Goal: Task Accomplishment & Management: Complete application form

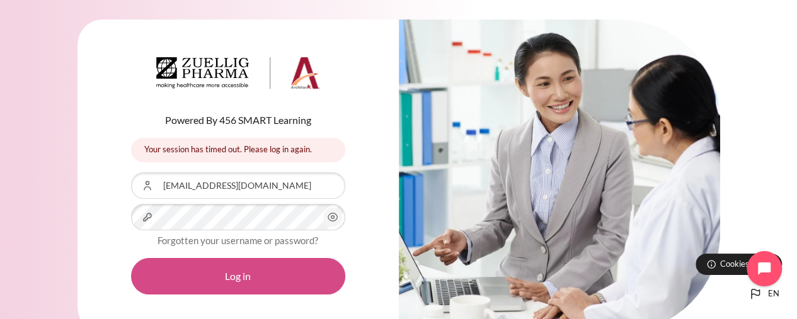
click at [250, 275] on button "Log in" at bounding box center [238, 276] width 214 height 37
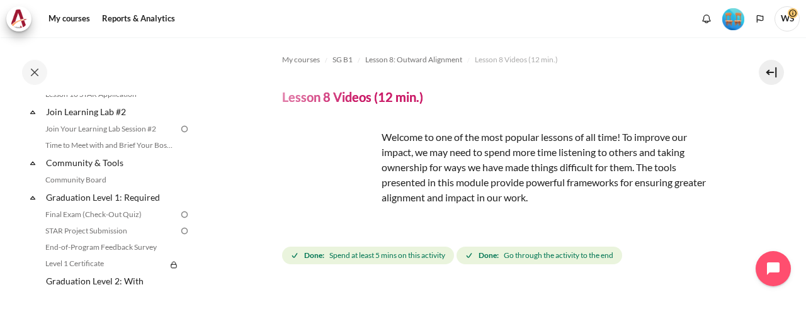
scroll to position [1404, 0]
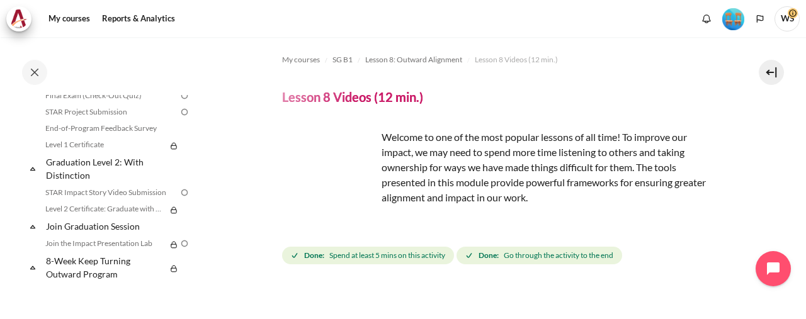
click at [247, 157] on section "My courses SG B1 Lesson 8: Outward Alignment Lesson 8 Videos (12 min.) Lesson 8…" at bounding box center [498, 259] width 595 height 444
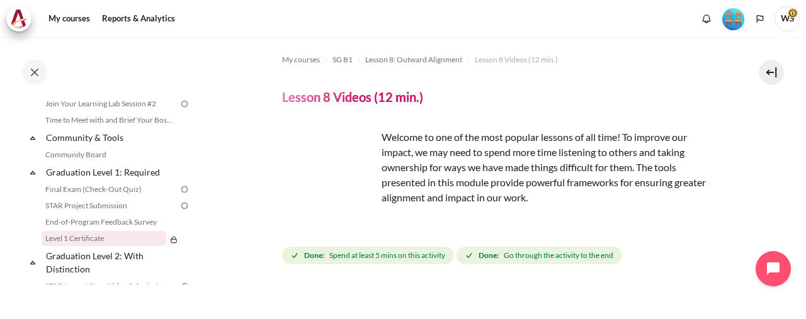
scroll to position [1278, 0]
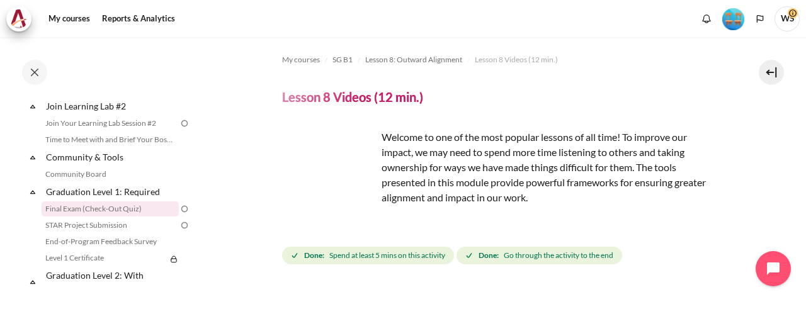
click at [98, 217] on link "Final Exam (Check-Out Quiz)" at bounding box center [110, 208] width 137 height 15
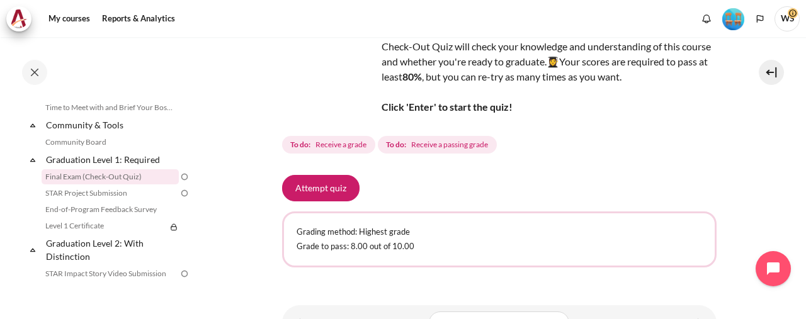
scroll to position [149, 0]
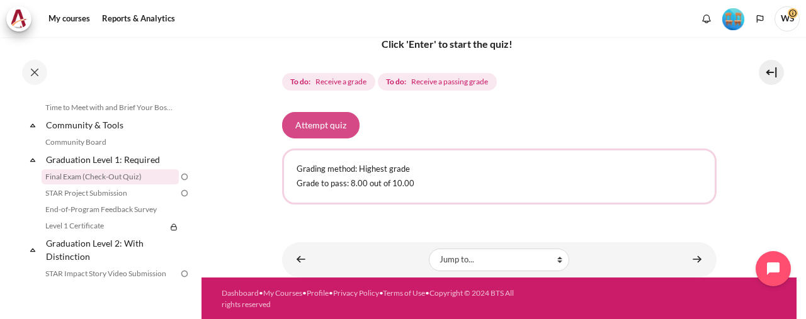
click at [327, 127] on button "Attempt quiz" at bounding box center [320, 125] width 77 height 26
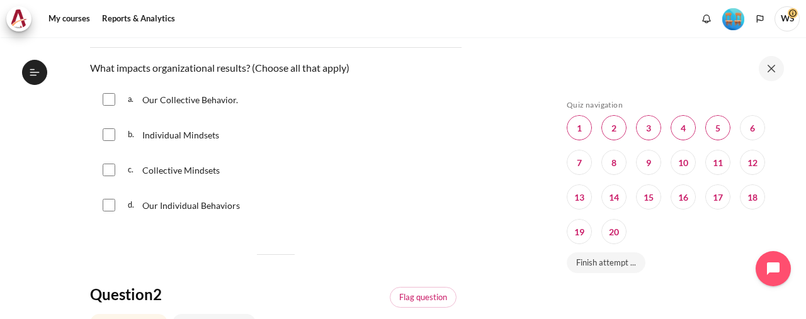
scroll to position [126, 0]
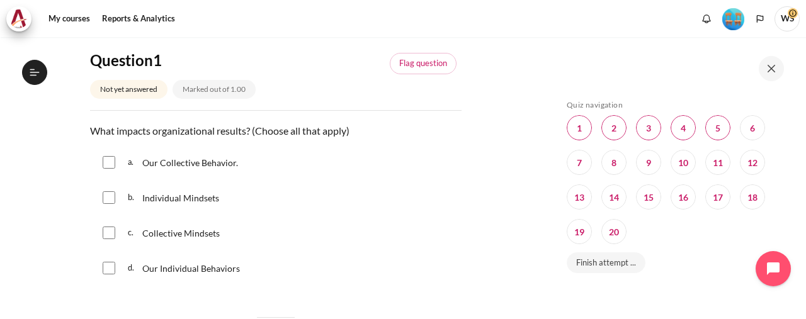
click at [107, 159] on input "Content" at bounding box center [109, 162] width 13 height 13
checkbox input "true"
click at [111, 201] on input "Content" at bounding box center [109, 197] width 13 height 13
checkbox input "true"
click at [106, 231] on input "Content" at bounding box center [109, 233] width 13 height 13
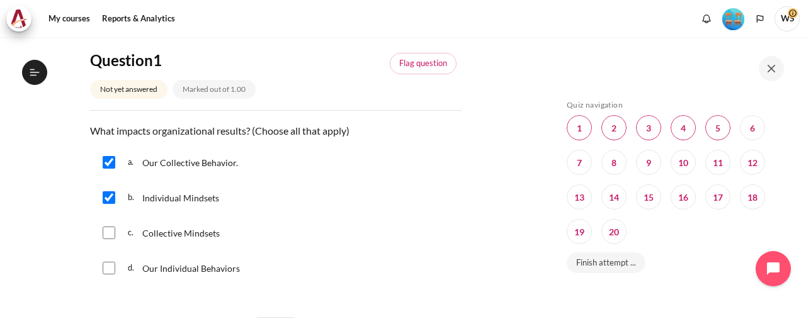
checkbox input "true"
click at [106, 266] on input "Content" at bounding box center [109, 268] width 13 height 13
checkbox input "true"
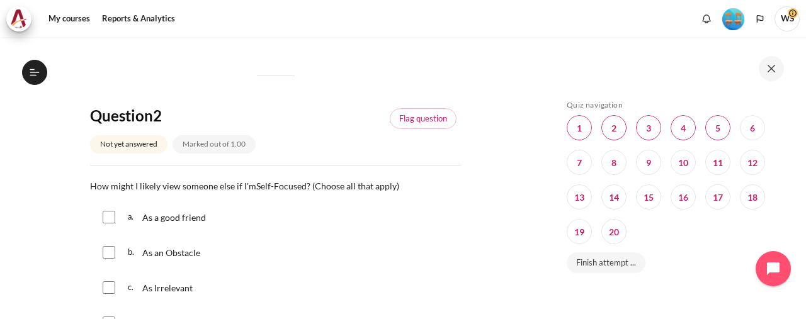
scroll to position [441, 0]
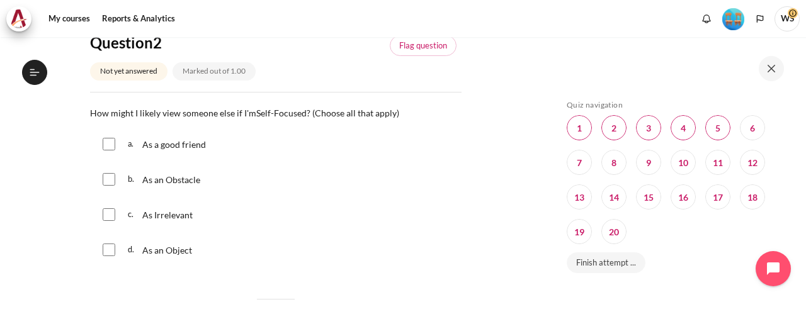
click at [103, 177] on input "Content" at bounding box center [109, 179] width 13 height 13
checkbox input "true"
click at [110, 217] on input "Content" at bounding box center [109, 214] width 13 height 13
checkbox input "true"
click at [109, 249] on input "Content" at bounding box center [109, 250] width 13 height 13
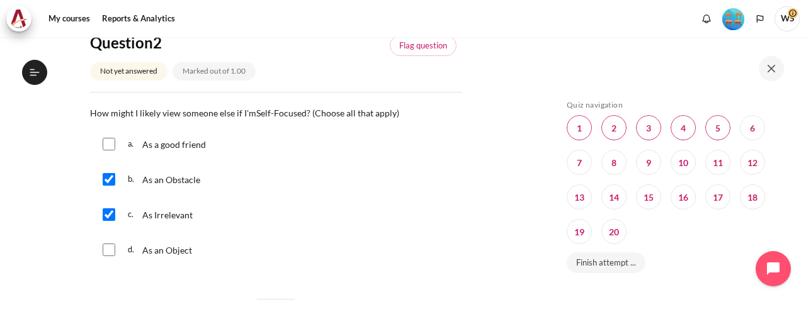
checkbox input "true"
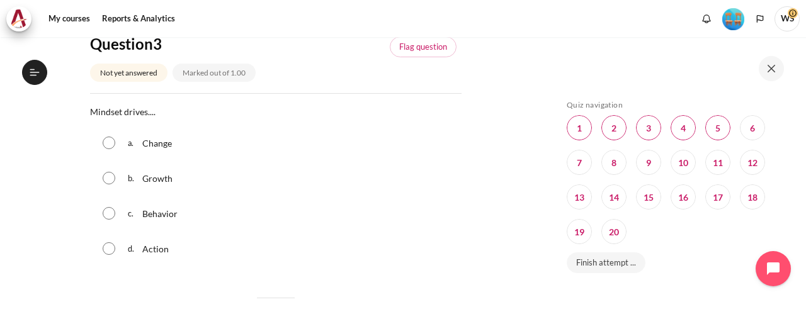
scroll to position [756, 0]
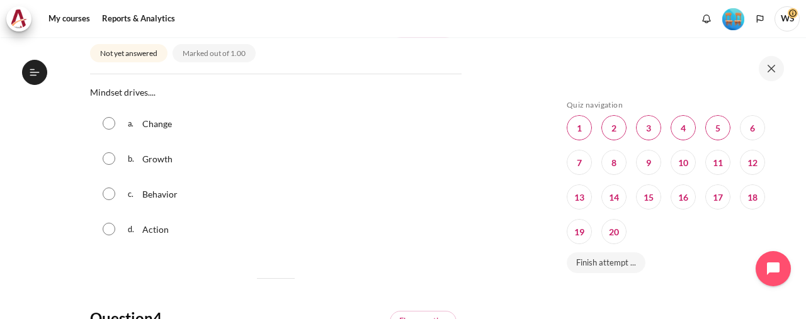
click at [107, 118] on input "Content" at bounding box center [109, 123] width 13 height 13
radio input "true"
click at [108, 158] on input "Content" at bounding box center [109, 158] width 13 height 13
radio input "true"
click at [111, 194] on input "Content" at bounding box center [109, 194] width 13 height 13
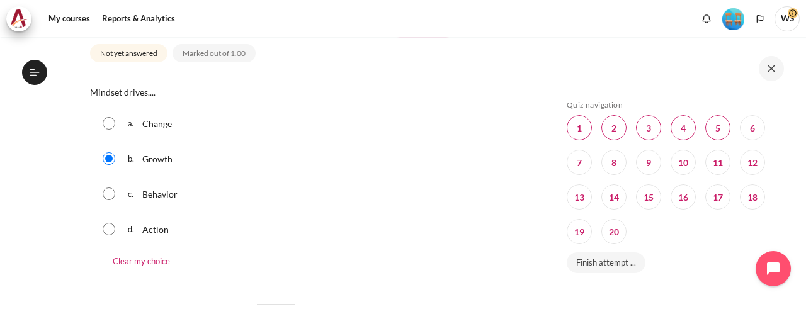
radio input "true"
click at [113, 233] on input "Content" at bounding box center [109, 229] width 13 height 13
radio input "true"
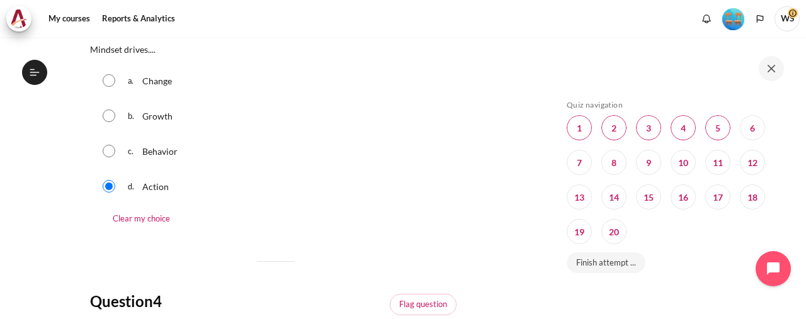
scroll to position [819, 0]
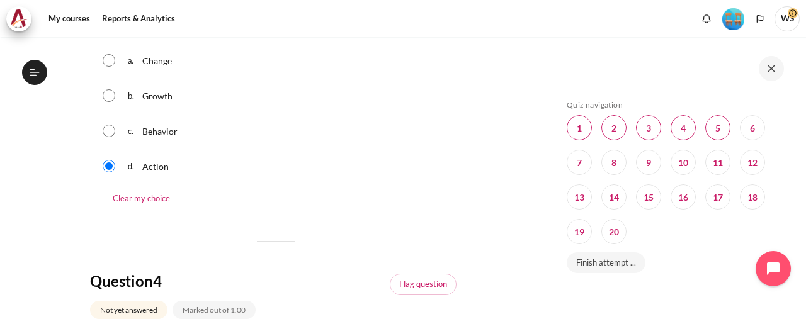
click at [110, 133] on input "Content" at bounding box center [109, 131] width 13 height 13
radio input "true"
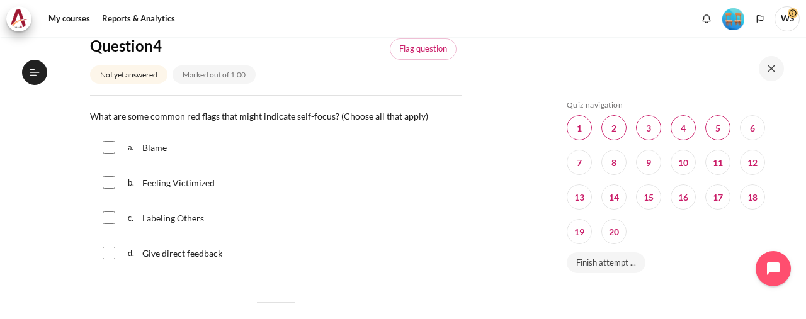
scroll to position [1070, 0]
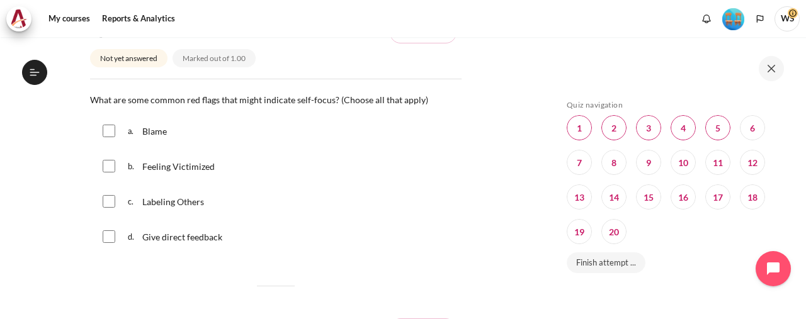
click at [107, 126] on input "Content" at bounding box center [109, 131] width 13 height 13
checkbox input "true"
click at [109, 169] on input "Content" at bounding box center [109, 166] width 13 height 13
checkbox input "true"
click at [111, 202] on input "Content" at bounding box center [109, 201] width 13 height 13
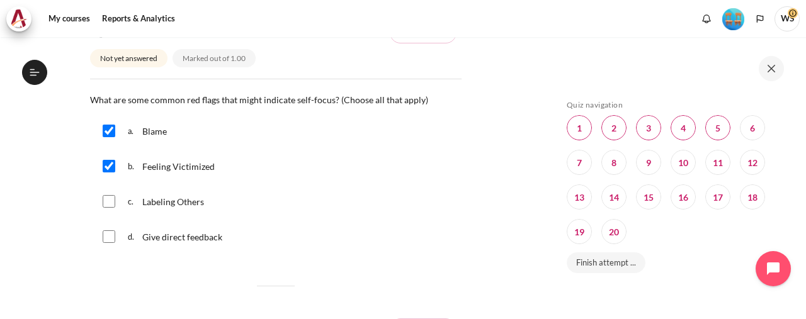
checkbox input "true"
click at [110, 232] on input "Content" at bounding box center [109, 236] width 13 height 13
checkbox input "true"
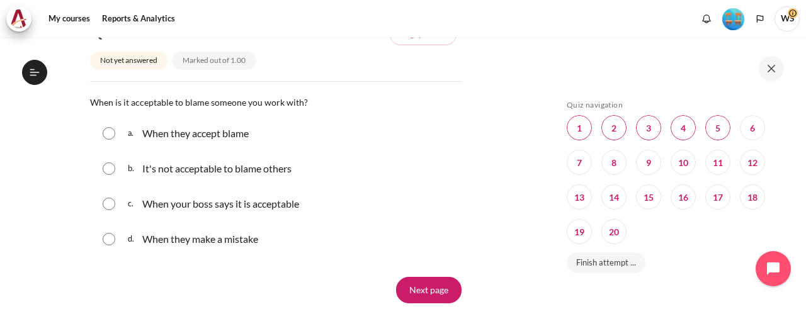
scroll to position [1385, 0]
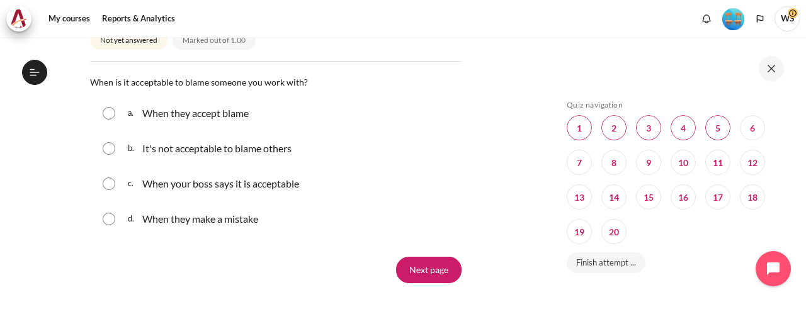
click at [107, 144] on input "Content" at bounding box center [109, 148] width 13 height 13
radio input "true"
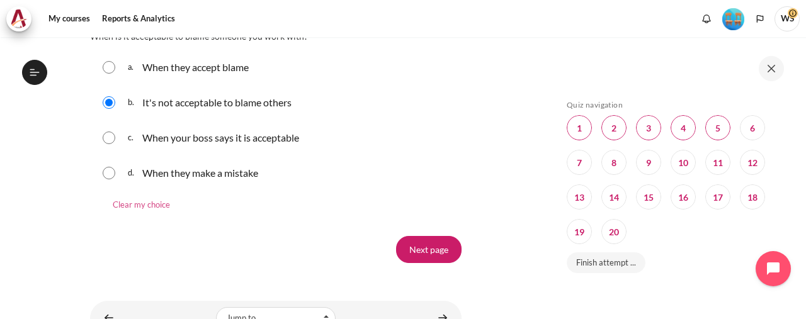
scroll to position [1489, 0]
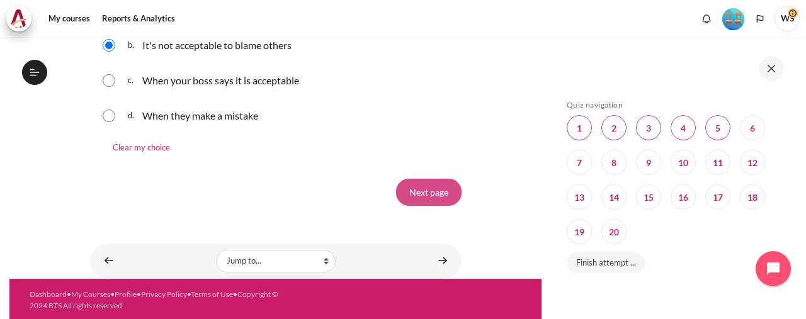
click at [424, 188] on input "Next page" at bounding box center [428, 192] width 65 height 26
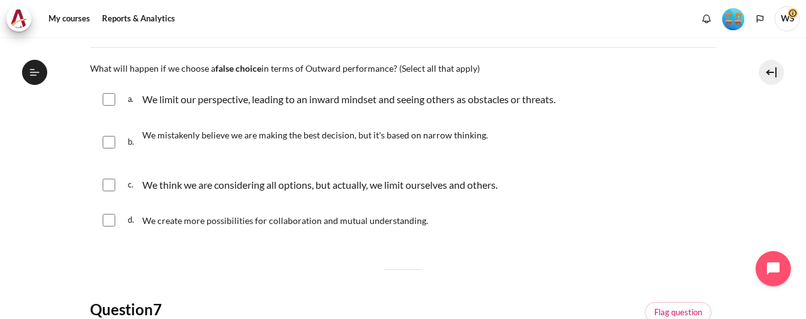
scroll to position [1310, 0]
click at [107, 106] on div "a. We limit our perspective, leading to an inward mindset and seeing others as …" at bounding box center [403, 99] width 627 height 33
click at [106, 96] on input "Content" at bounding box center [109, 99] width 13 height 13
checkbox input "true"
click at [110, 136] on input "Content" at bounding box center [109, 142] width 13 height 13
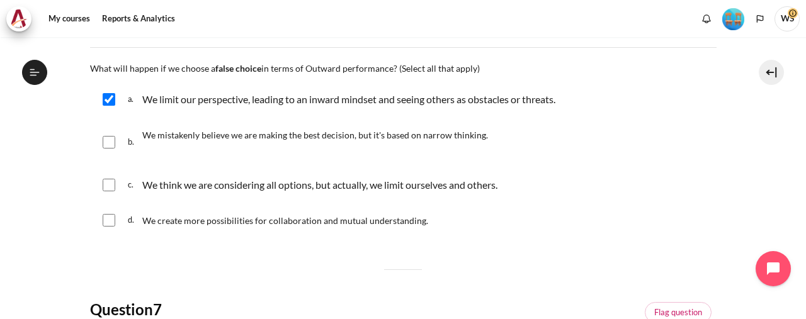
checkbox input "true"
click at [106, 179] on input "Content" at bounding box center [109, 185] width 13 height 13
checkbox input "true"
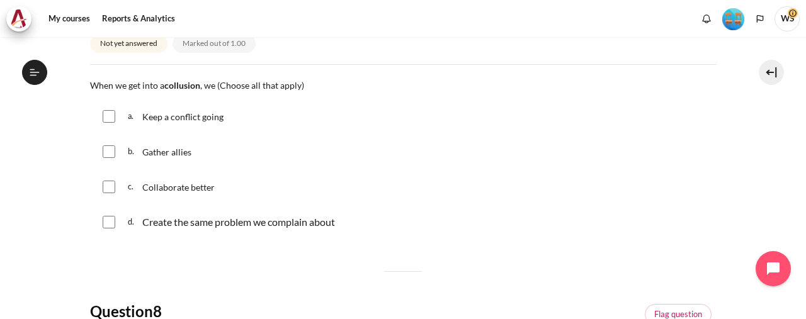
scroll to position [504, 0]
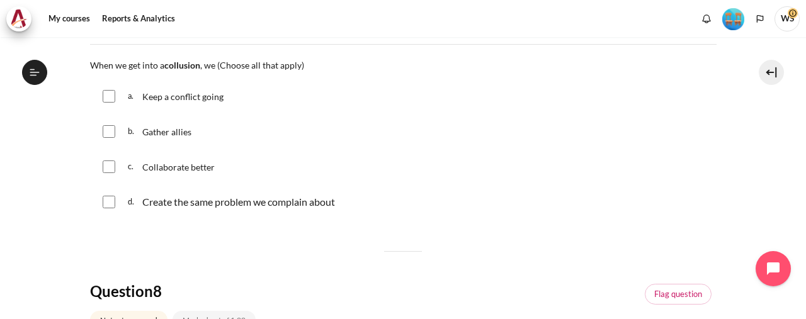
click at [108, 98] on input "Content" at bounding box center [109, 96] width 13 height 13
checkbox input "true"
click at [110, 134] on input "Content" at bounding box center [109, 131] width 13 height 13
checkbox input "true"
click at [108, 200] on input "Content" at bounding box center [109, 202] width 13 height 13
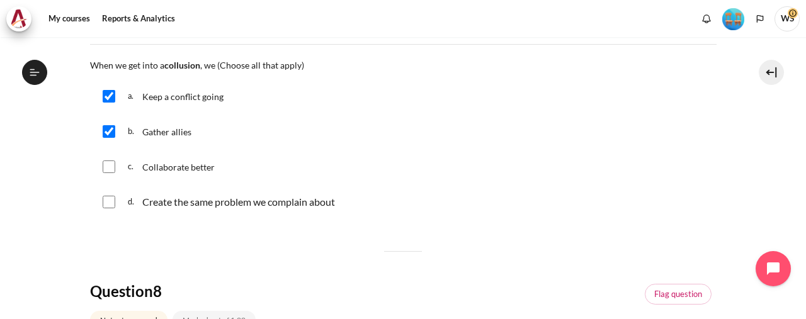
checkbox input "true"
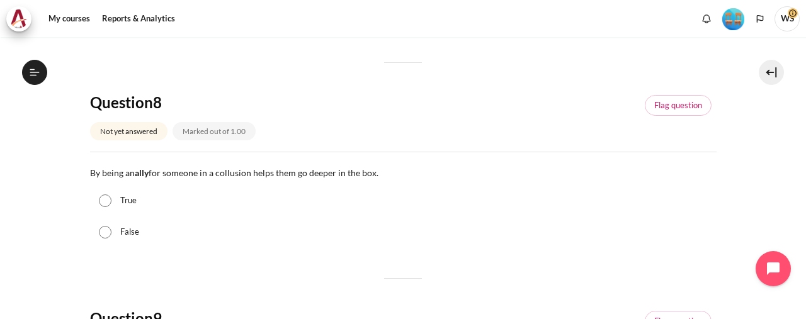
scroll to position [756, 0]
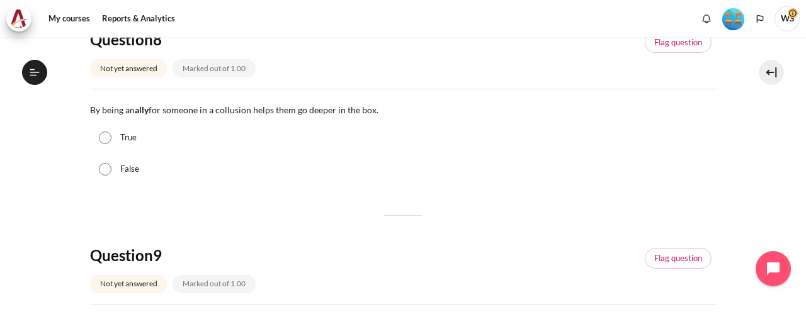
click at [107, 135] on input "True" at bounding box center [105, 138] width 13 height 13
radio input "true"
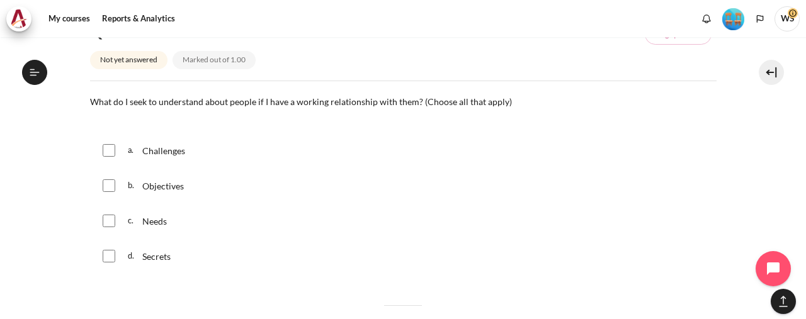
scroll to position [1007, 0]
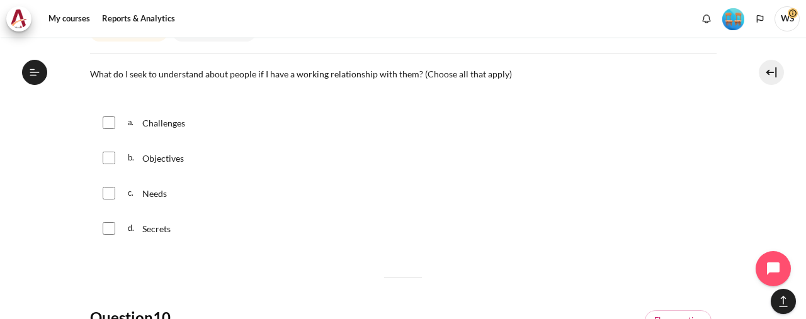
click at [107, 123] on input "Content" at bounding box center [109, 122] width 13 height 13
checkbox input "true"
click at [106, 161] on input "Content" at bounding box center [109, 158] width 13 height 13
checkbox input "true"
click at [108, 201] on div "c. Needs" at bounding box center [403, 193] width 627 height 33
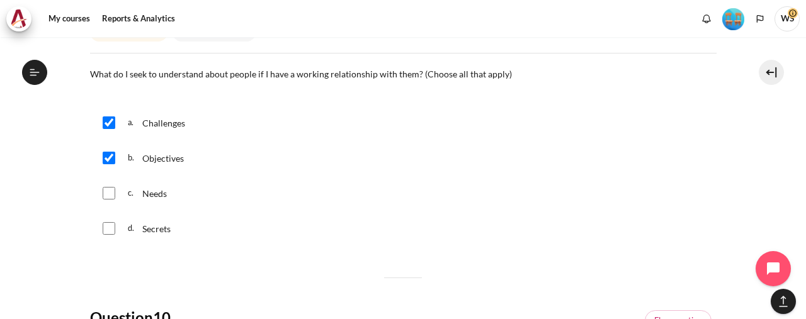
click at [108, 232] on input "Content" at bounding box center [109, 228] width 13 height 13
checkbox input "true"
click at [109, 195] on input "Content" at bounding box center [109, 193] width 13 height 13
checkbox input "true"
click at [109, 225] on input "Content" at bounding box center [109, 228] width 13 height 13
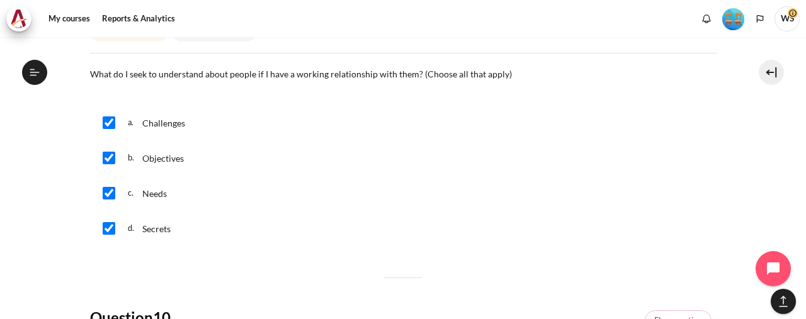
checkbox input "false"
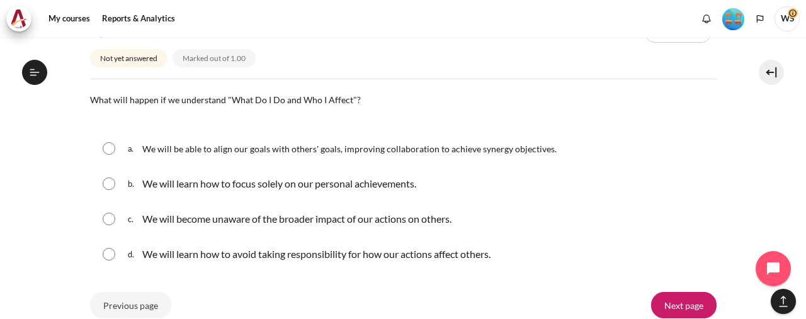
scroll to position [1322, 0]
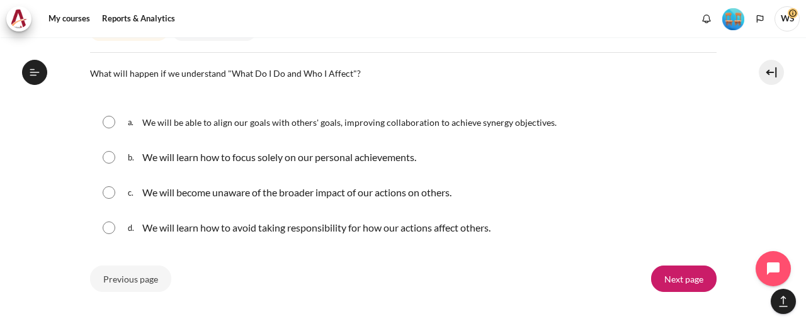
click at [107, 118] on input "Content" at bounding box center [109, 122] width 13 height 13
radio input "true"
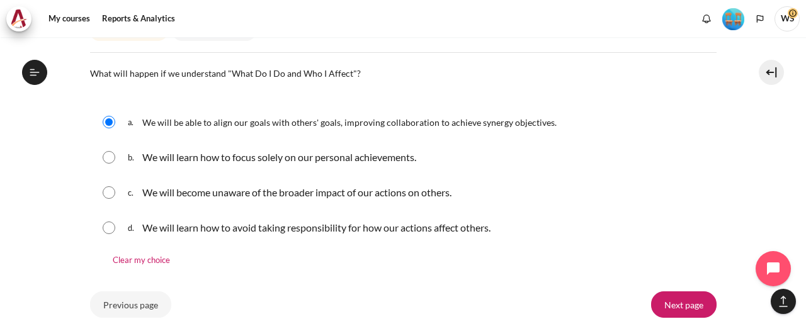
click at [112, 189] on input "Content" at bounding box center [109, 192] width 13 height 13
radio input "true"
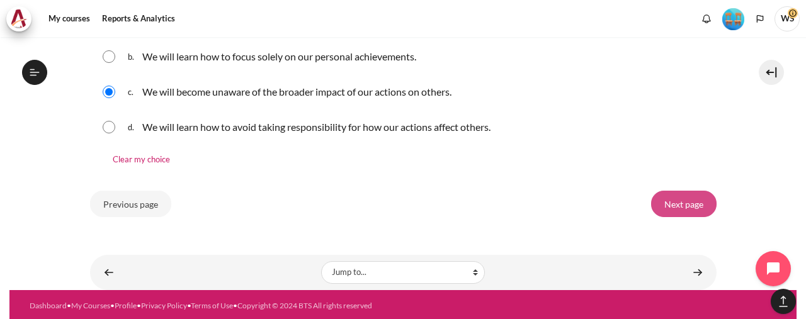
click at [686, 193] on input "Next page" at bounding box center [683, 204] width 65 height 26
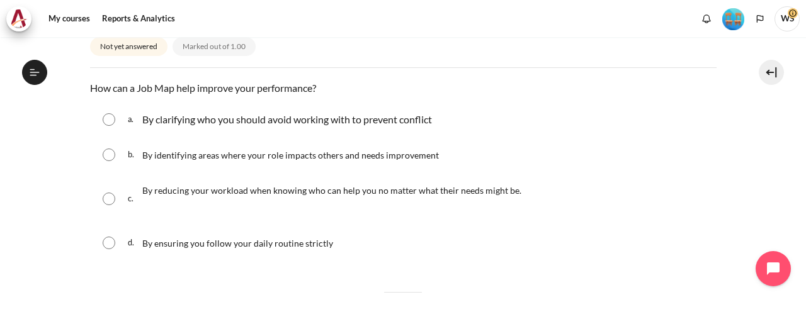
scroll to position [189, 0]
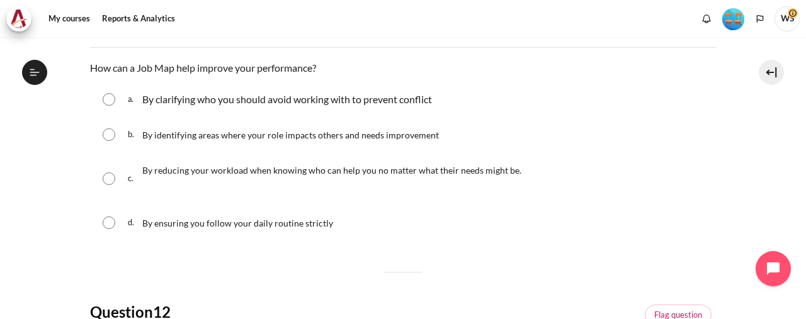
click at [106, 134] on input "Content" at bounding box center [109, 134] width 13 height 13
radio input "true"
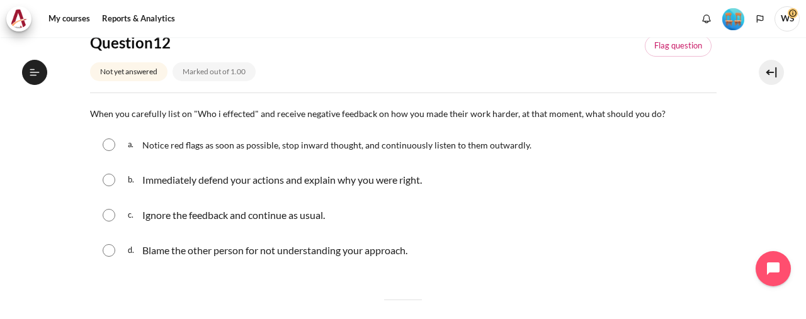
scroll to position [504, 0]
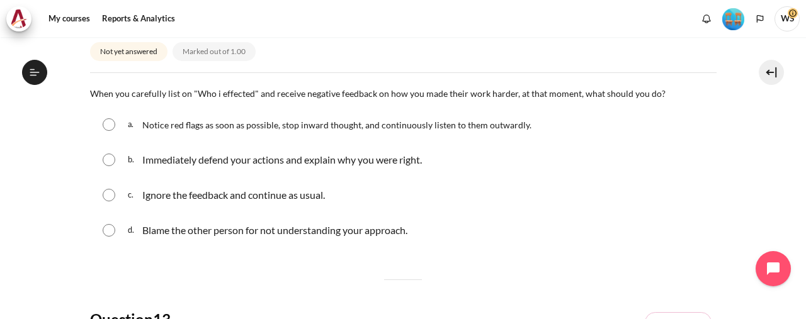
click at [108, 123] on input "Content" at bounding box center [109, 124] width 13 height 13
radio input "true"
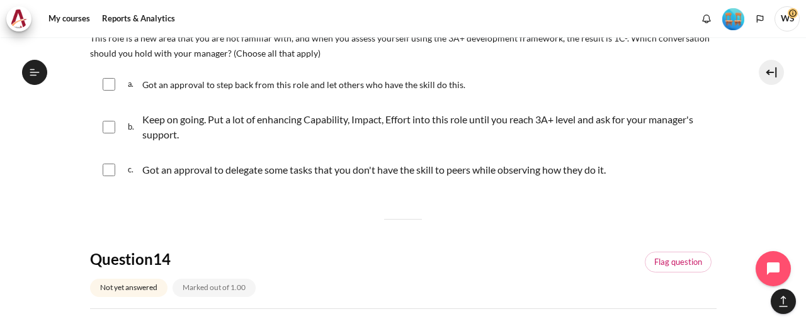
scroll to position [819, 0]
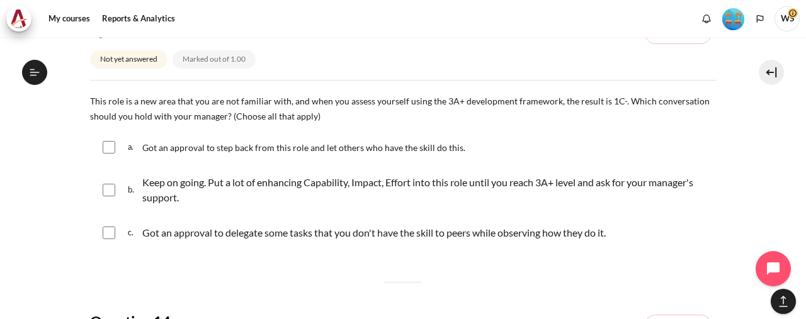
click at [106, 189] on input "Content" at bounding box center [109, 190] width 13 height 13
checkbox input "true"
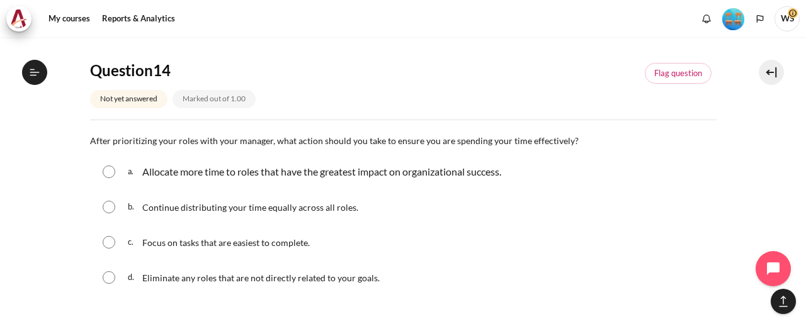
scroll to position [1133, 0]
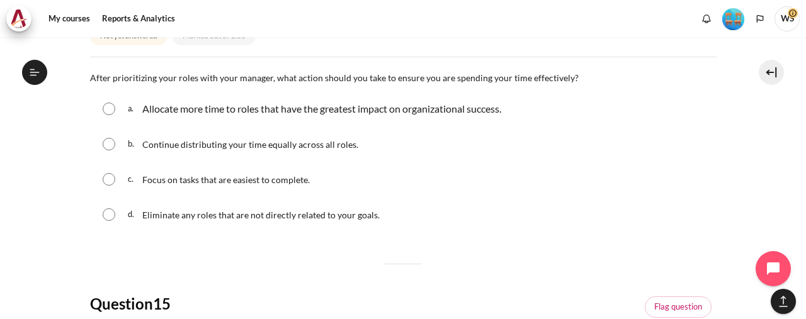
click at [110, 106] on input "Content" at bounding box center [109, 109] width 13 height 13
radio input "true"
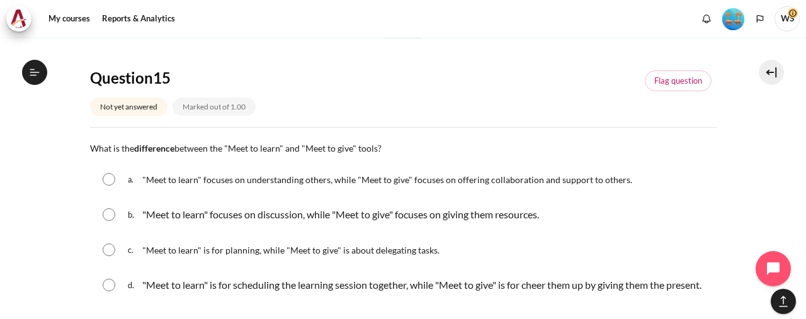
scroll to position [1448, 0]
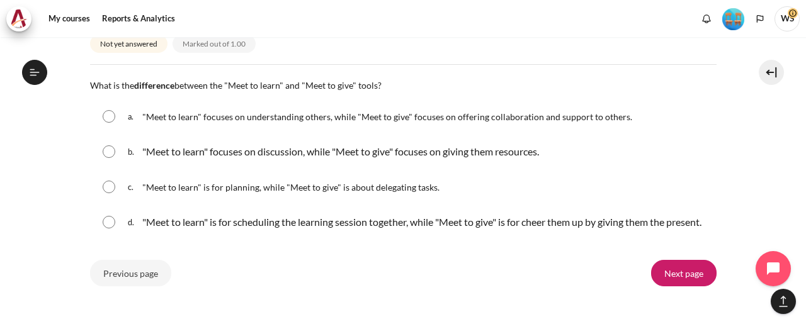
click at [111, 108] on div "a. "Meet to learn" focuses on understanding others, while "Meet to give" focuse…" at bounding box center [403, 116] width 627 height 33
click at [108, 116] on input "Content" at bounding box center [109, 116] width 13 height 13
radio input "true"
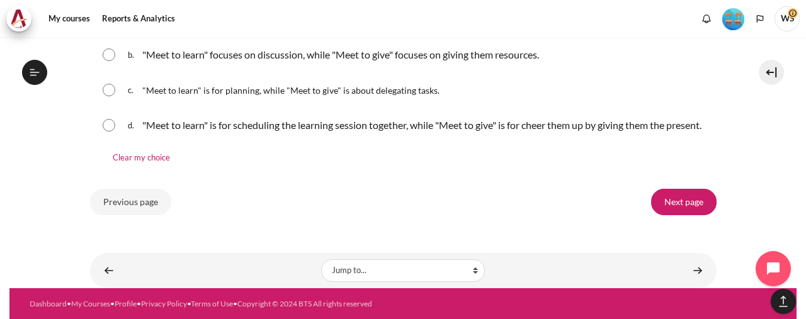
scroll to position [1558, 0]
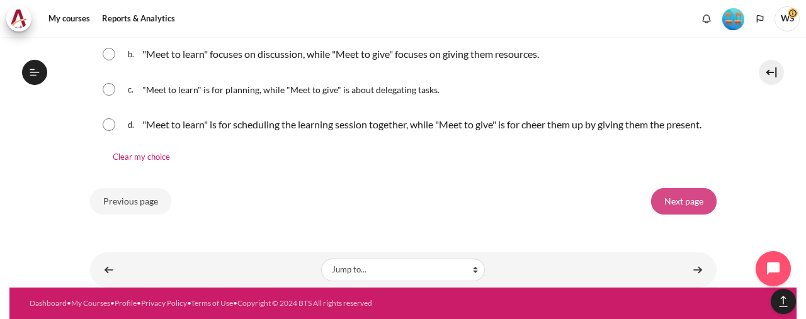
click at [666, 203] on input "Next page" at bounding box center [683, 201] width 65 height 26
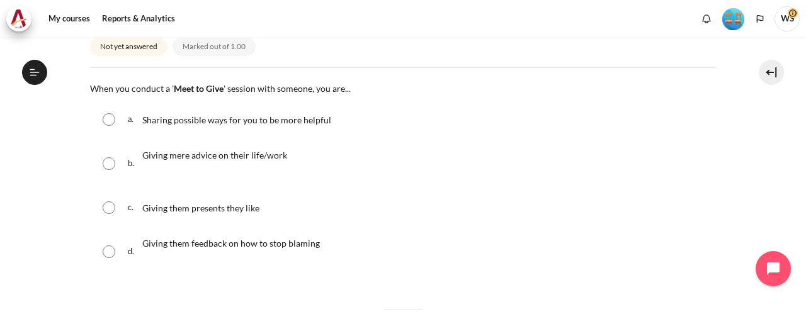
scroll to position [189, 0]
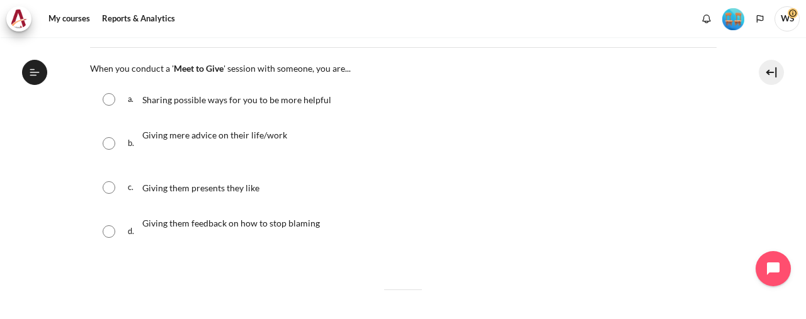
click at [107, 98] on input "Content" at bounding box center [109, 99] width 13 height 13
radio input "true"
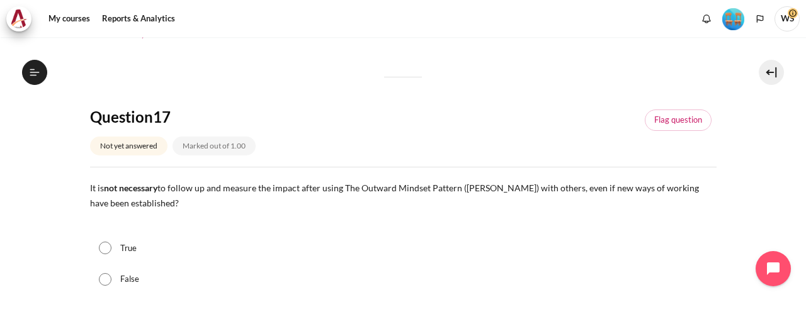
scroll to position [441, 0]
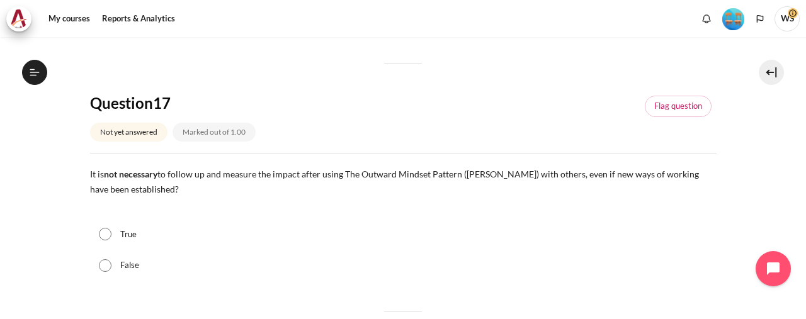
click at [106, 259] on input "False" at bounding box center [105, 265] width 13 height 13
radio input "true"
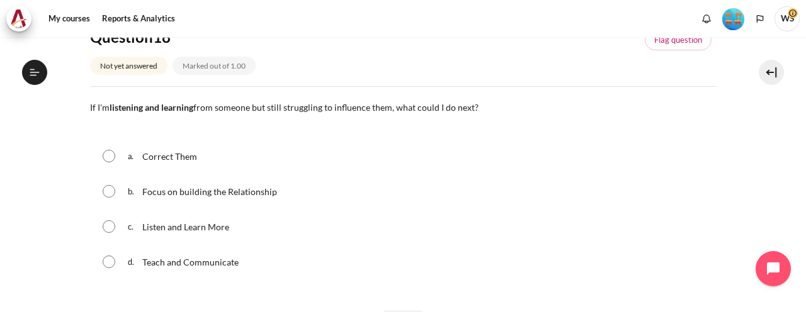
scroll to position [819, 0]
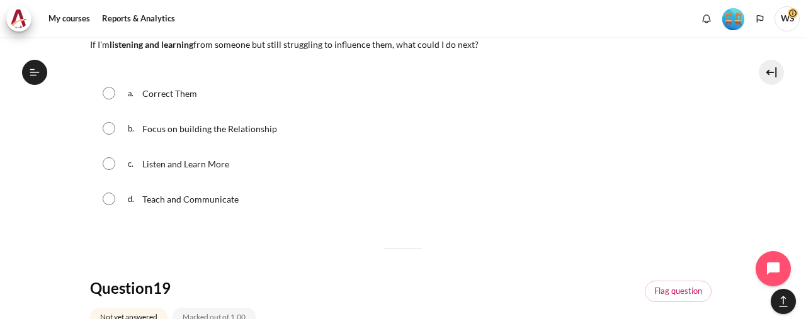
click at [108, 128] on input "Content" at bounding box center [109, 128] width 13 height 13
radio input "true"
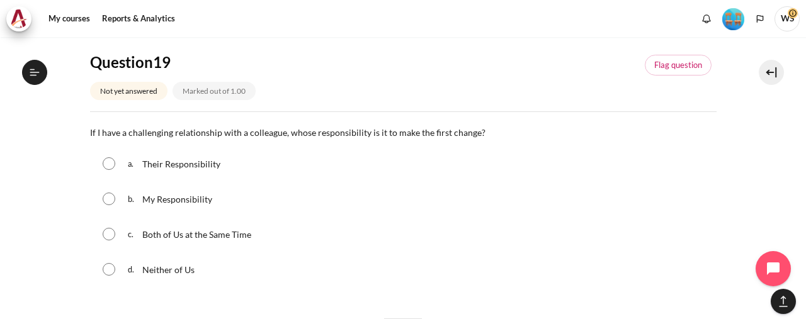
scroll to position [1133, 0]
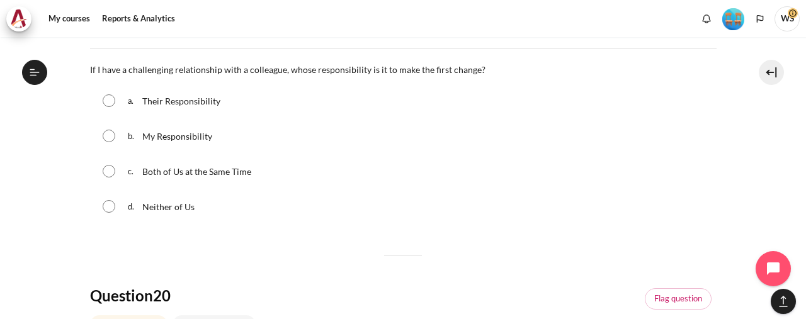
click at [108, 169] on input "Content" at bounding box center [109, 171] width 13 height 13
radio input "true"
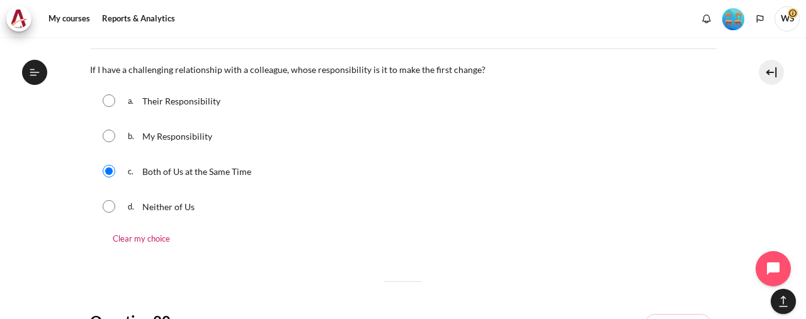
click at [109, 137] on input "Content" at bounding box center [109, 136] width 13 height 13
radio input "true"
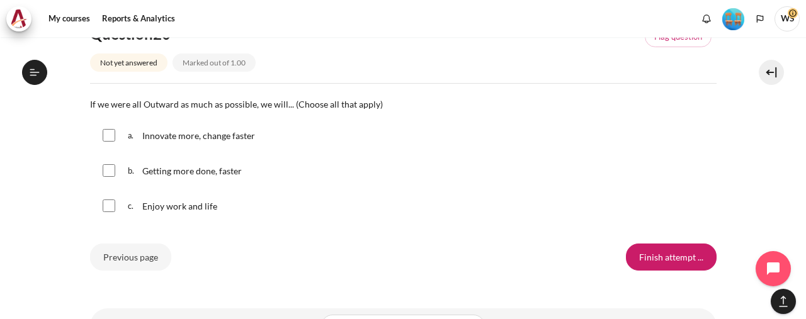
scroll to position [1448, 0]
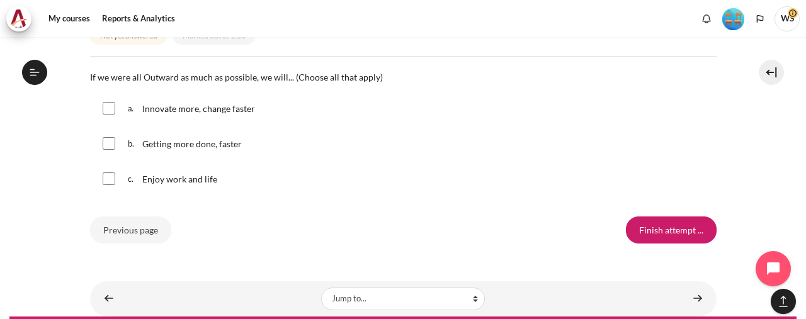
click at [109, 106] on input "Content" at bounding box center [109, 108] width 13 height 13
checkbox input "true"
click at [110, 141] on input "Content" at bounding box center [109, 143] width 13 height 13
checkbox input "true"
click at [110, 174] on input "Content" at bounding box center [109, 179] width 13 height 13
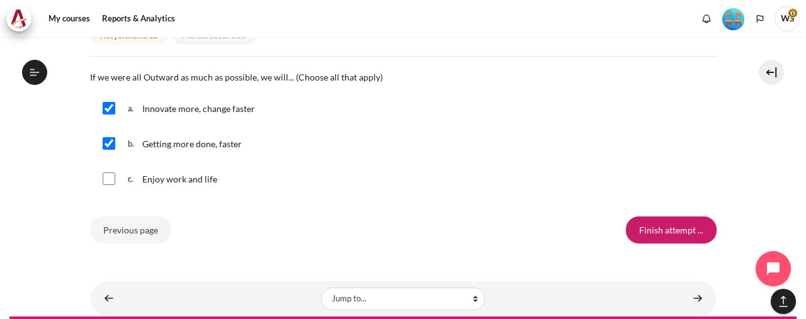
checkbox input "true"
click at [670, 227] on input "Finish attempt ..." at bounding box center [671, 230] width 91 height 26
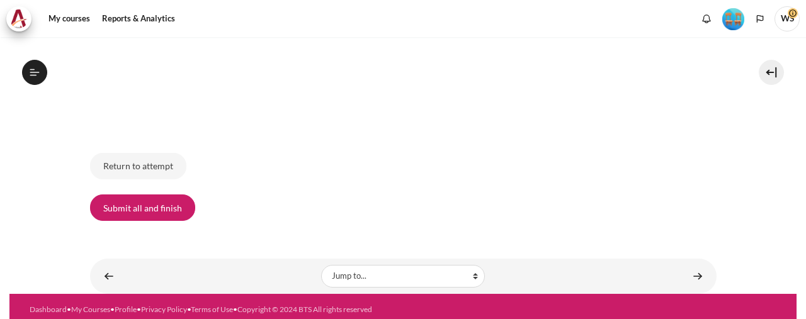
scroll to position [1310, 0]
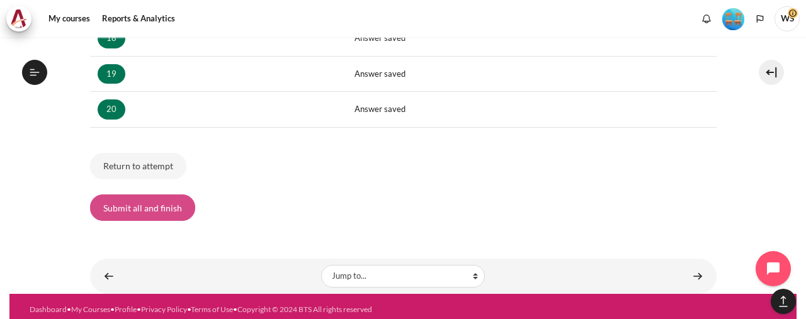
click at [154, 201] on button "Submit all and finish" at bounding box center [142, 208] width 105 height 26
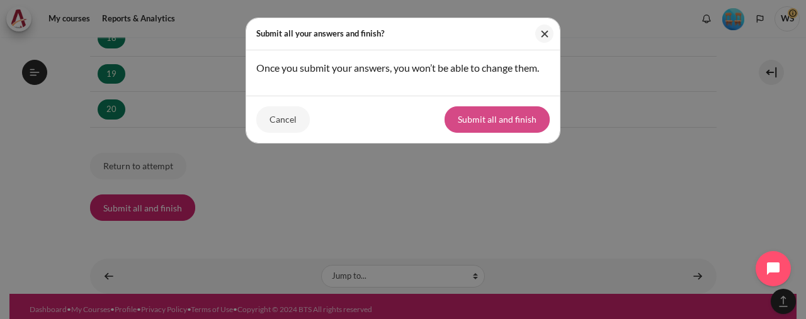
click at [487, 115] on button "Submit all and finish" at bounding box center [497, 119] width 105 height 26
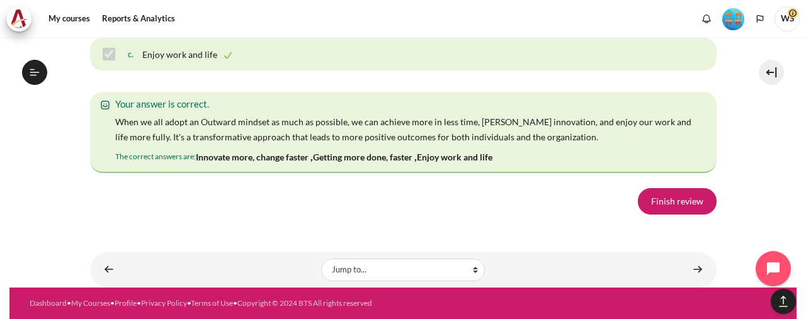
scroll to position [9044, 0]
click at [657, 201] on link "Finish review" at bounding box center [677, 201] width 79 height 26
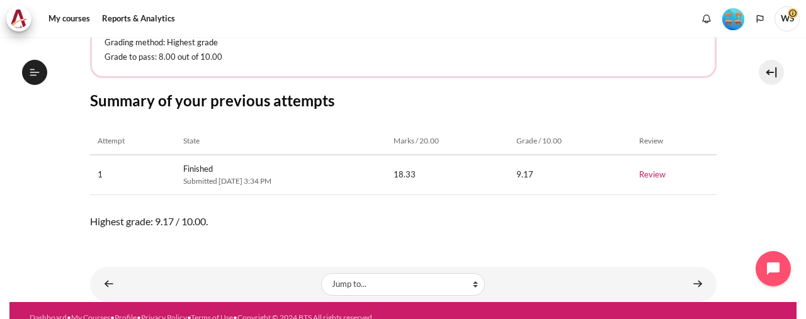
scroll to position [288, 0]
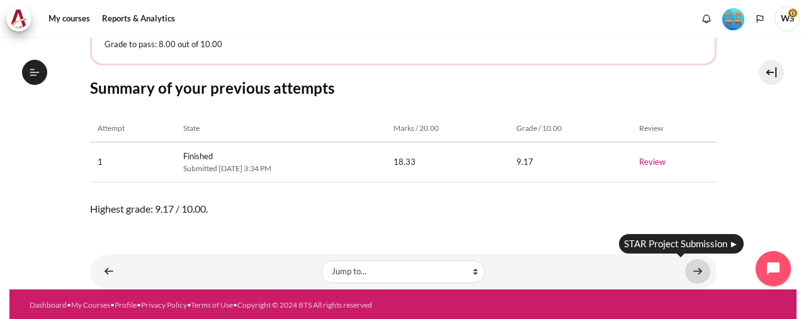
click at [692, 267] on link "Content" at bounding box center [697, 271] width 25 height 25
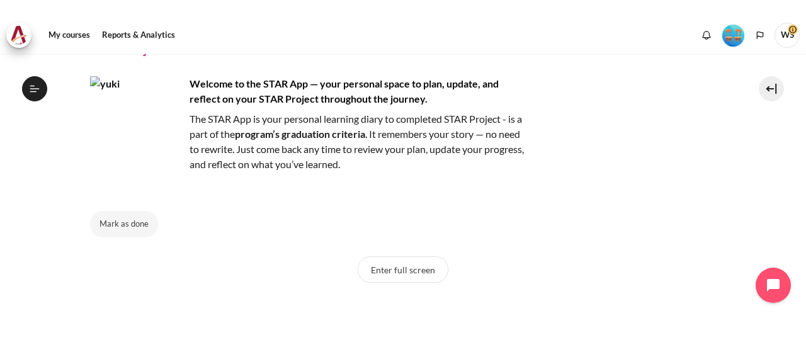
scroll to position [63, 0]
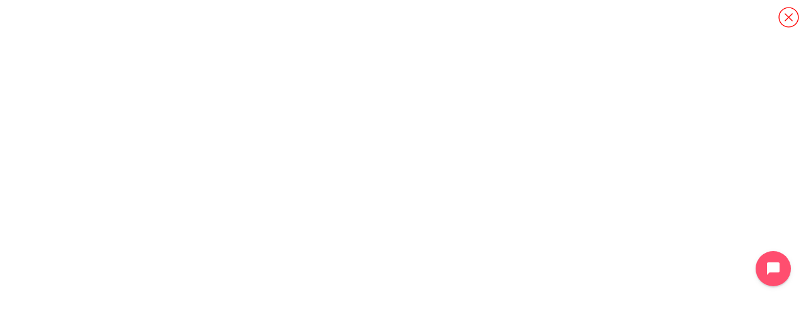
click at [793, 12] on icon "Content" at bounding box center [789, 17] width 22 height 22
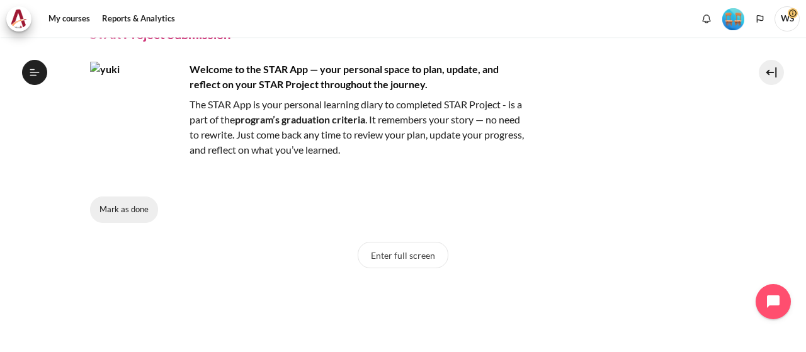
click at [120, 210] on button "Mark as done" at bounding box center [124, 209] width 68 height 26
click at [429, 249] on button "Enter full screen" at bounding box center [403, 255] width 91 height 26
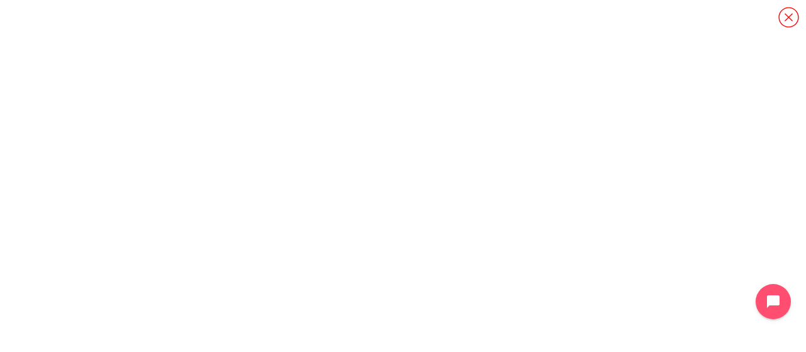
click at [786, 14] on icon "Content" at bounding box center [788, 17] width 20 height 20
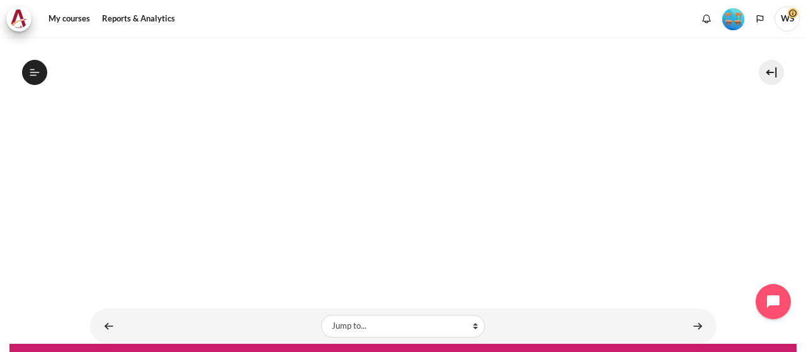
scroll to position [398, 0]
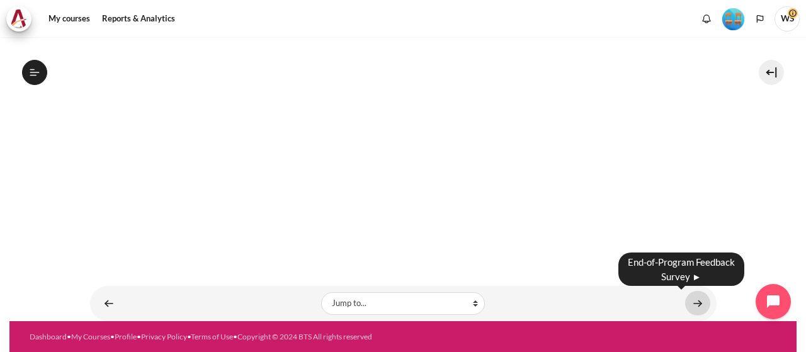
click at [693, 304] on link "Content" at bounding box center [697, 303] width 25 height 25
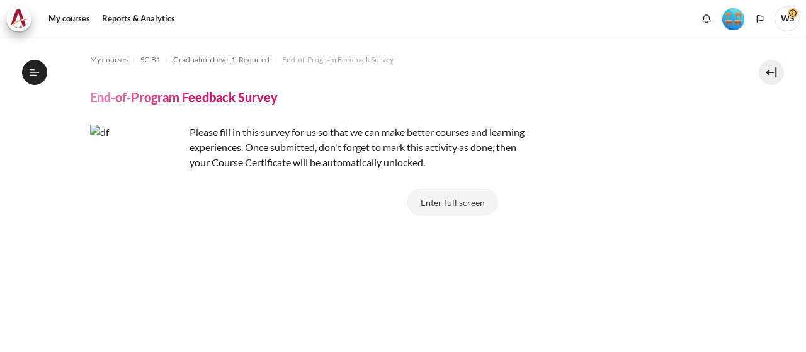
scroll to position [1326, 0]
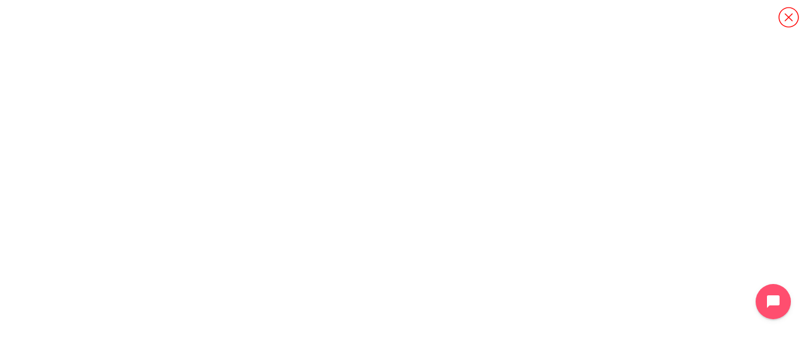
click at [788, 16] on icon "Content" at bounding box center [789, 17] width 22 height 22
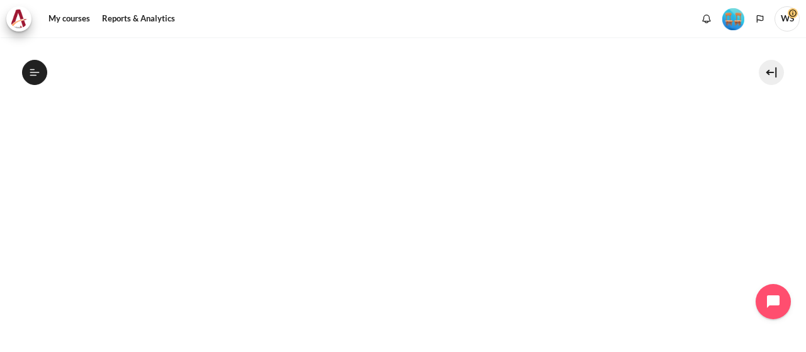
scroll to position [282, 0]
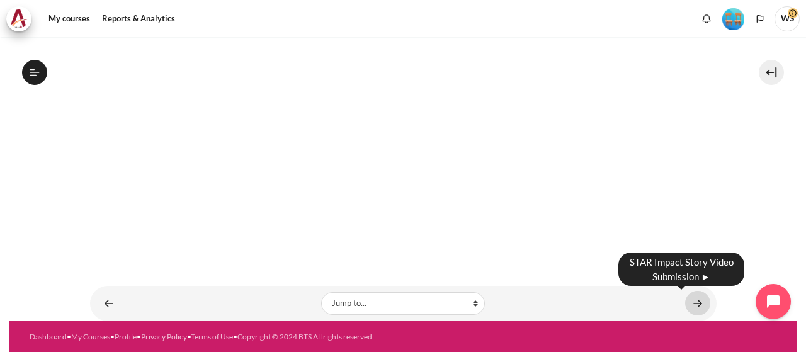
click at [698, 300] on link "Content" at bounding box center [697, 303] width 25 height 25
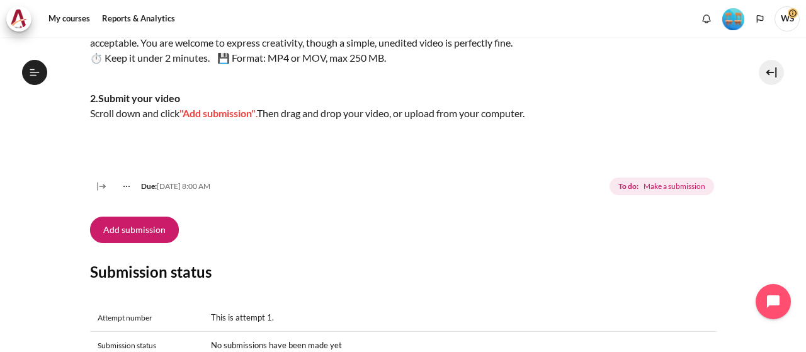
scroll to position [378, 0]
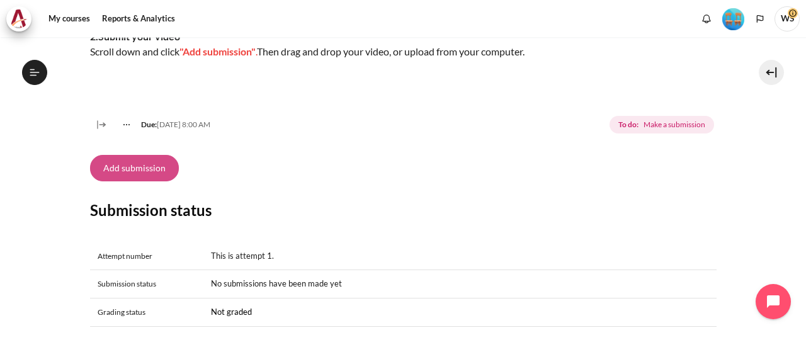
click at [136, 181] on button "Add submission" at bounding box center [134, 168] width 89 height 26
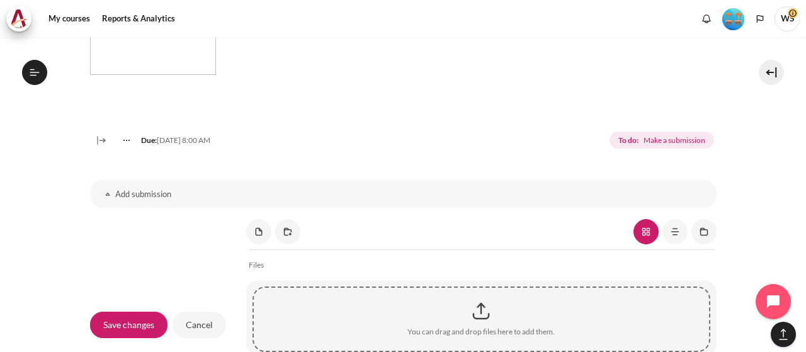
scroll to position [1007, 0]
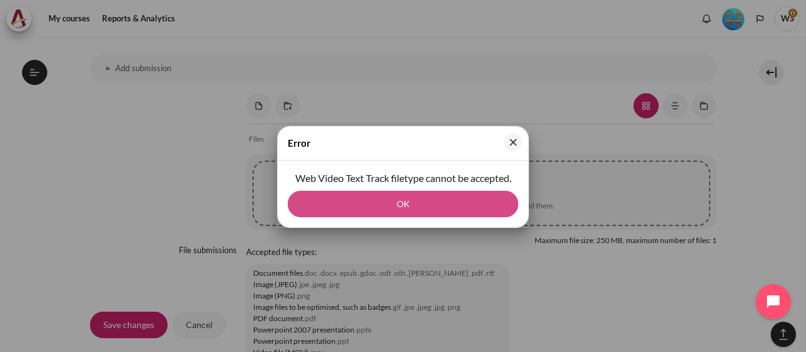
click at [399, 203] on button "OK" at bounding box center [403, 204] width 230 height 26
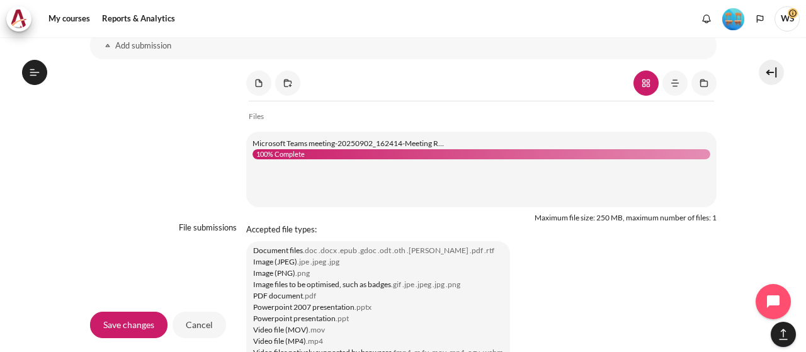
scroll to position [1047, 0]
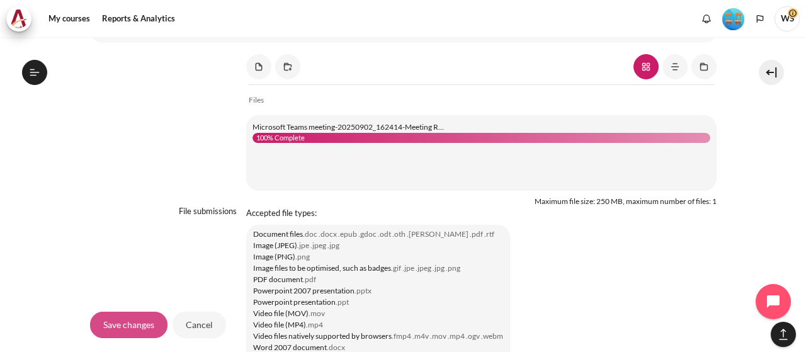
click at [135, 322] on input "Save changes" at bounding box center [128, 325] width 77 height 26
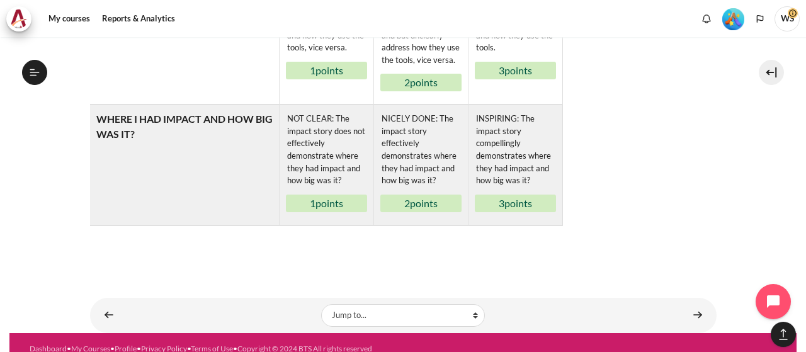
scroll to position [1033, 0]
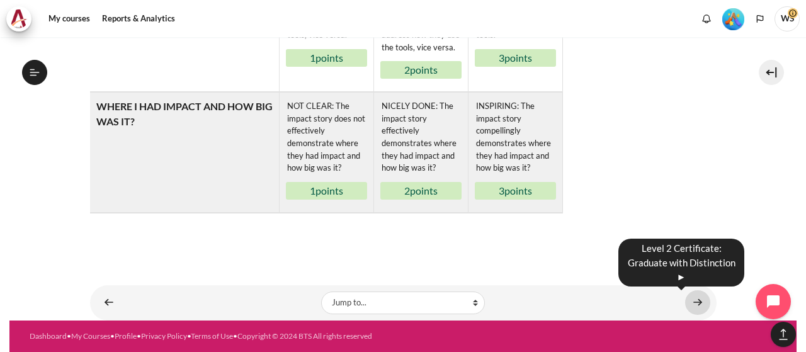
click at [693, 298] on link "Content" at bounding box center [697, 302] width 25 height 25
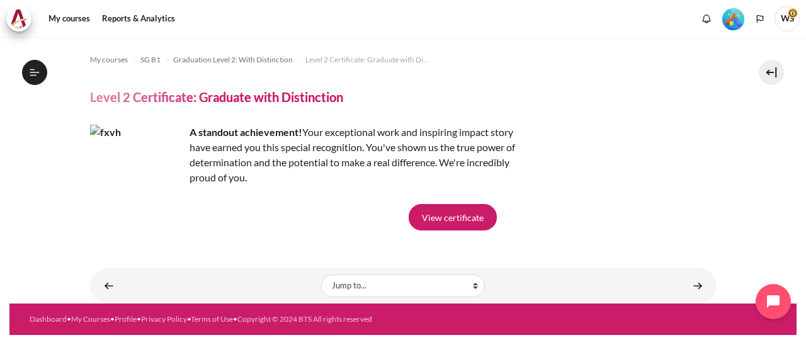
scroll to position [1407, 0]
click at [460, 216] on link "View certificate" at bounding box center [453, 217] width 88 height 26
click at [431, 214] on link "View certificate" at bounding box center [453, 217] width 88 height 26
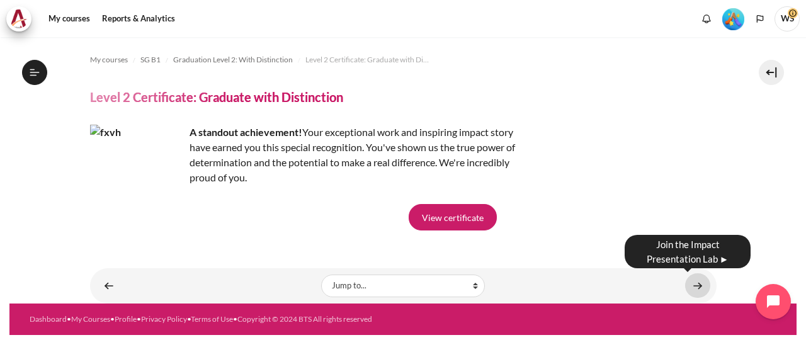
click at [698, 283] on link "Content" at bounding box center [697, 285] width 25 height 25
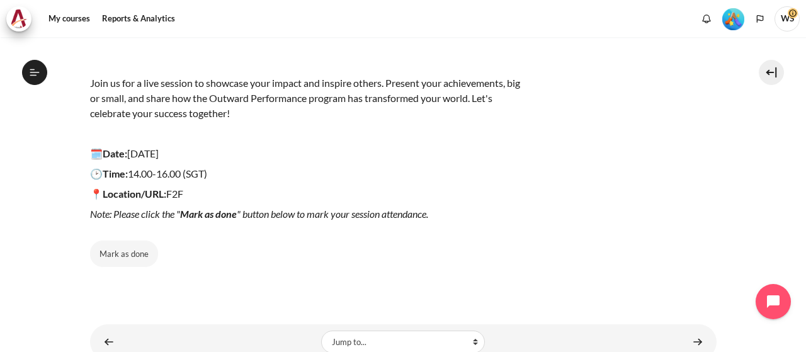
scroll to position [183, 0]
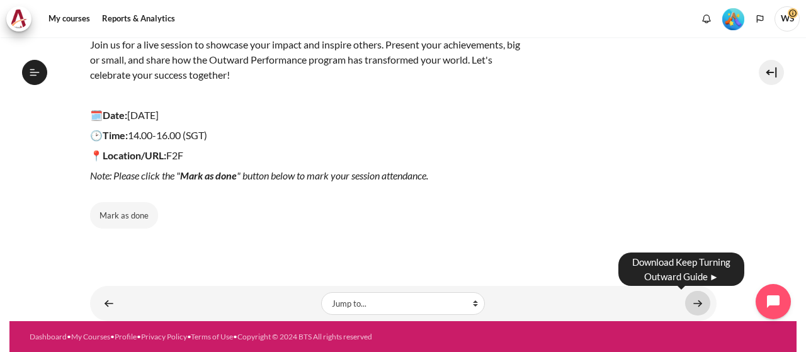
click at [695, 299] on link "Content" at bounding box center [697, 303] width 25 height 25
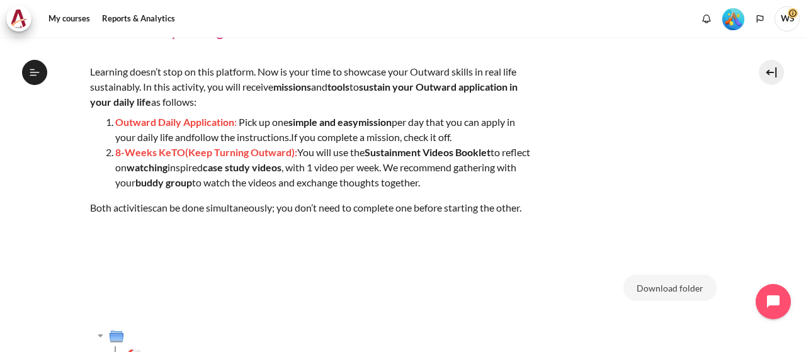
scroll to position [8, 0]
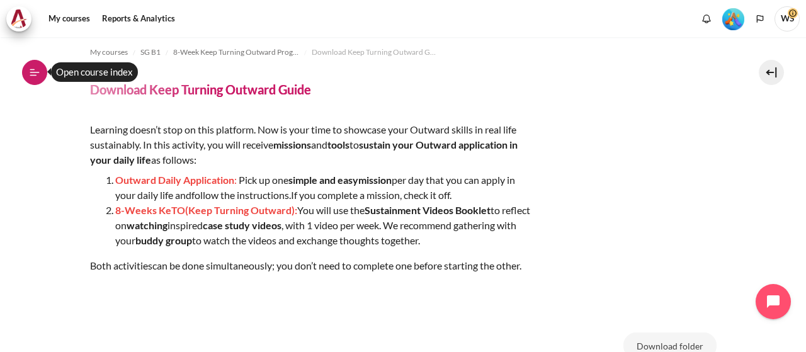
click at [31, 71] on icon at bounding box center [34, 72] width 11 height 11
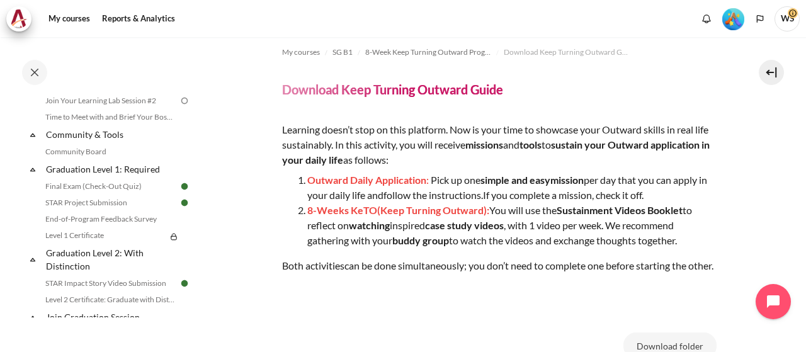
scroll to position [1237, 0]
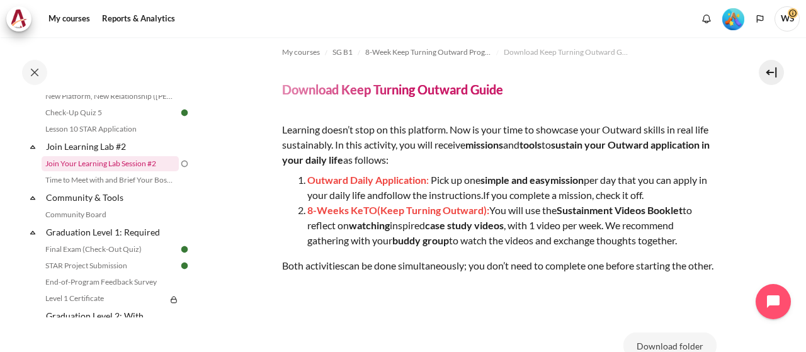
click at [133, 171] on link "Join Your Learning Lab Session #2" at bounding box center [110, 163] width 137 height 15
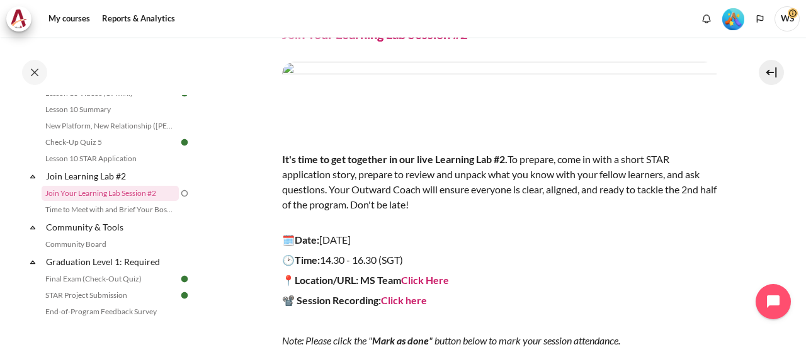
scroll to position [252, 0]
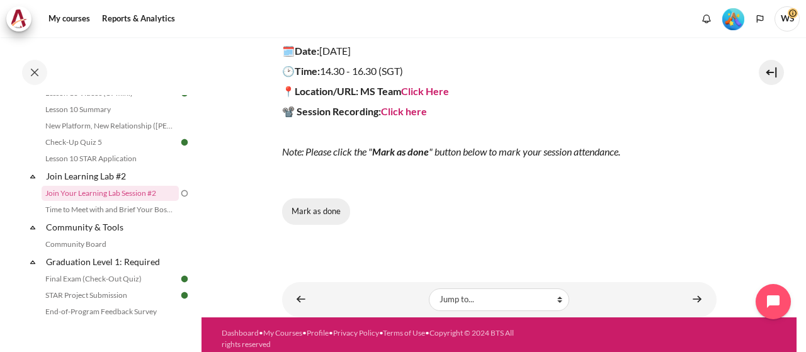
click at [332, 206] on button "Mark as done" at bounding box center [316, 211] width 68 height 26
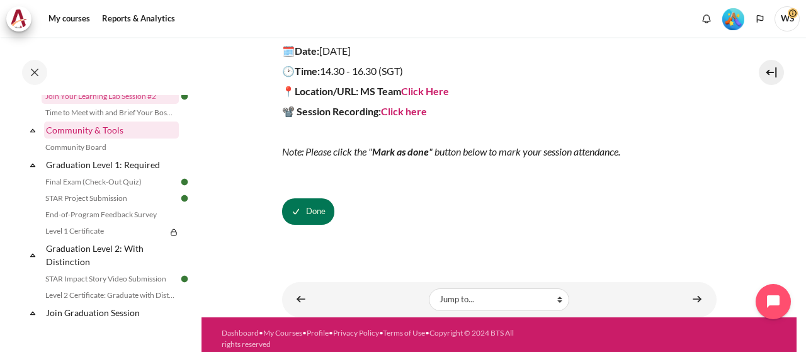
scroll to position [1334, 0]
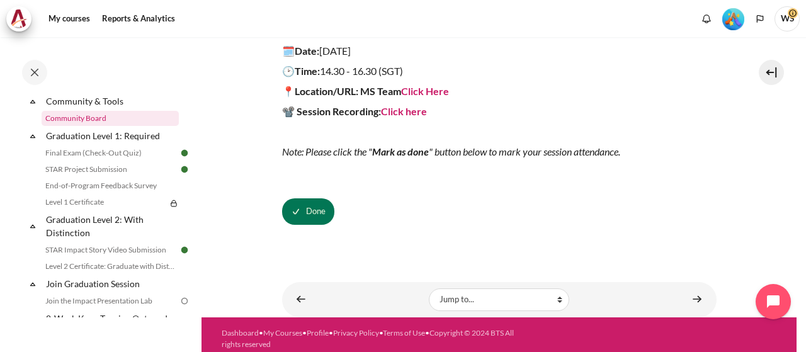
click at [113, 125] on link "Community Board" at bounding box center [110, 118] width 137 height 15
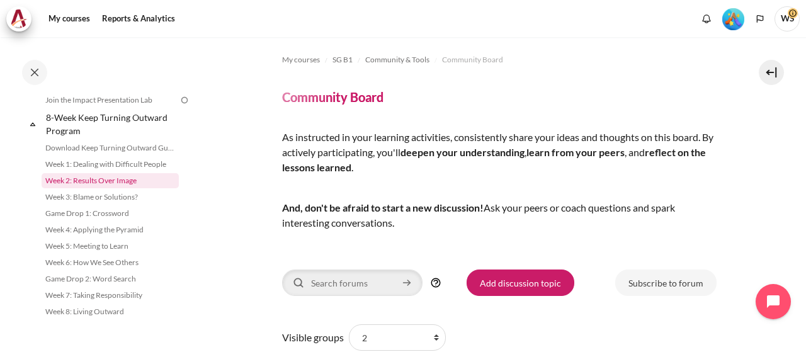
scroll to position [1551, 0]
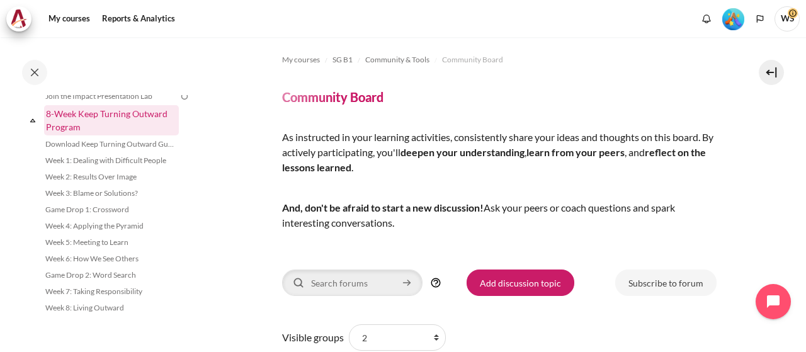
click at [89, 113] on link "8-Week Keep Turning Outward Program" at bounding box center [111, 120] width 135 height 30
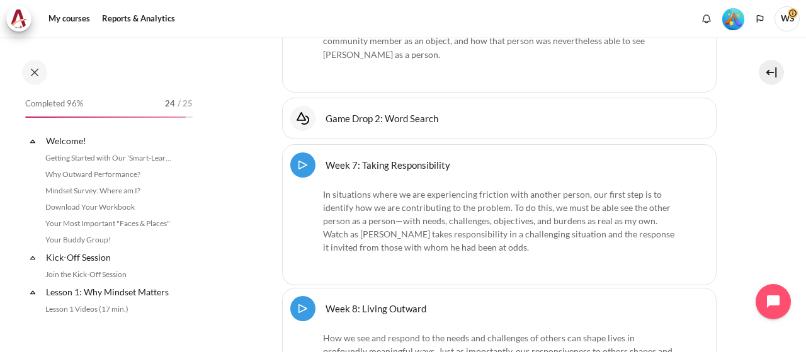
scroll to position [1511, 0]
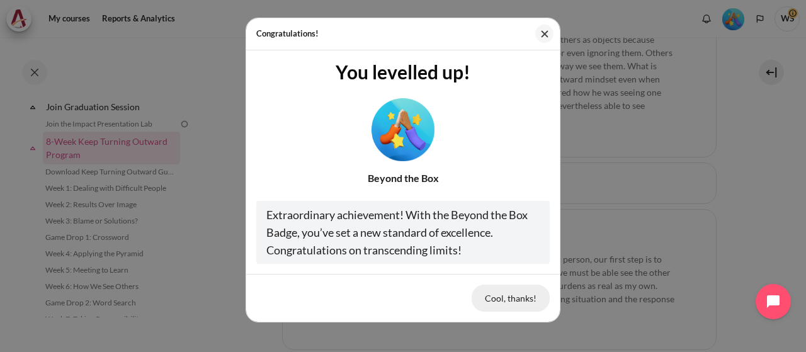
click at [515, 303] on button "Cool, thanks!" at bounding box center [511, 298] width 78 height 26
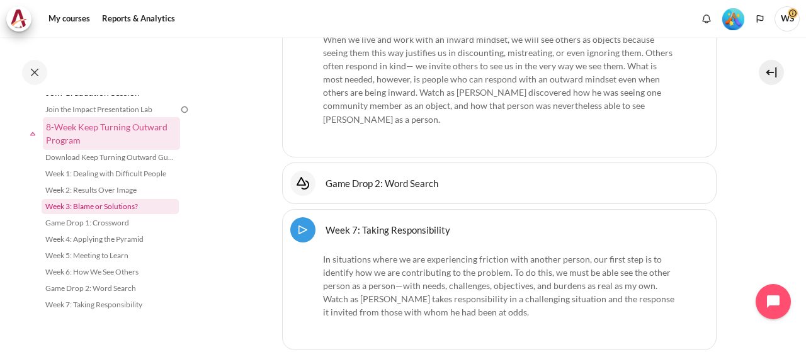
scroll to position [1551, 0]
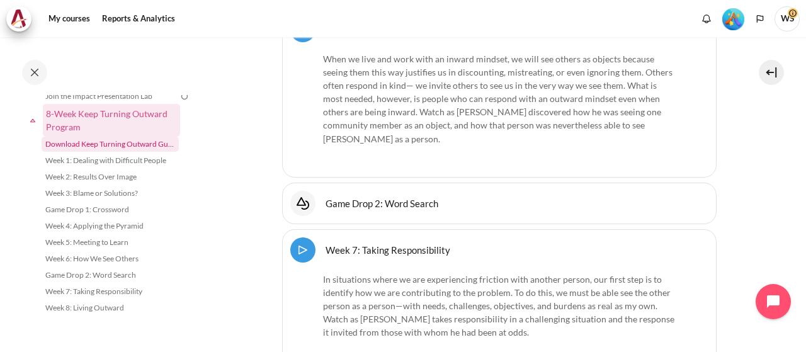
click at [118, 144] on link "Download Keep Turning Outward Guide" at bounding box center [110, 144] width 137 height 15
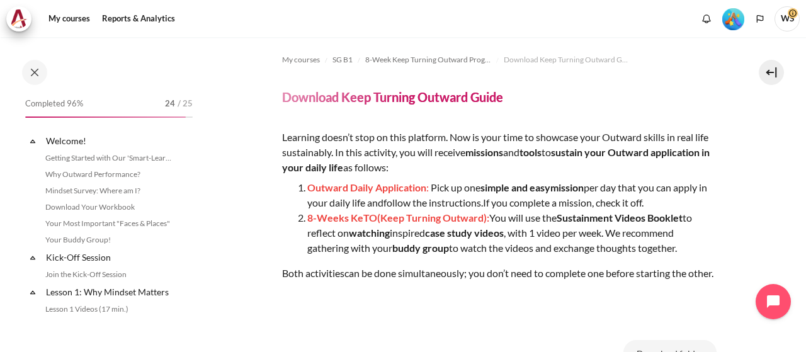
scroll to position [1489, 0]
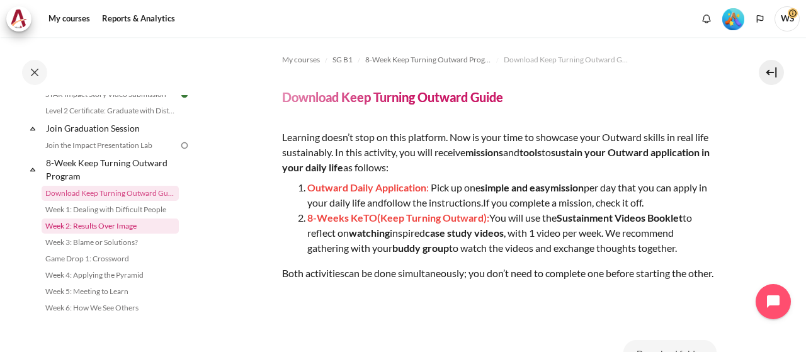
click at [116, 234] on link "Week 2: Results Over Image" at bounding box center [110, 225] width 137 height 15
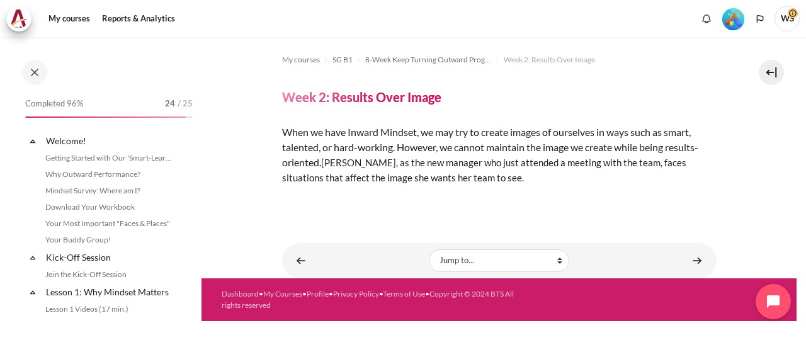
scroll to position [1522, 0]
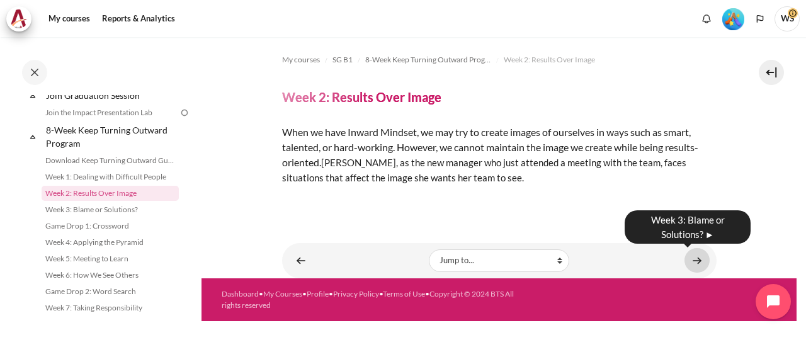
click at [698, 263] on link "Content" at bounding box center [696, 260] width 25 height 25
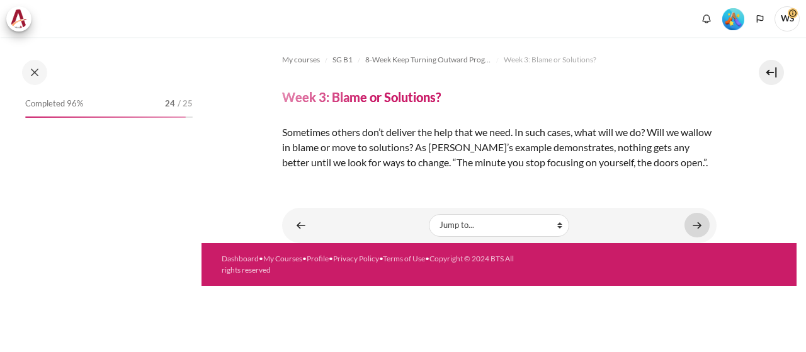
click at [699, 227] on link "Content" at bounding box center [696, 225] width 25 height 25
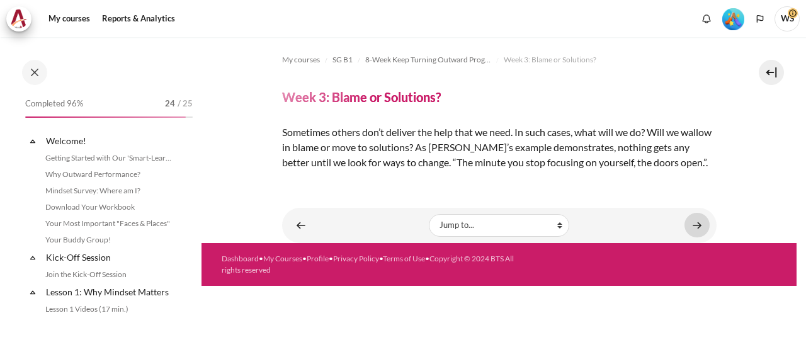
scroll to position [1538, 0]
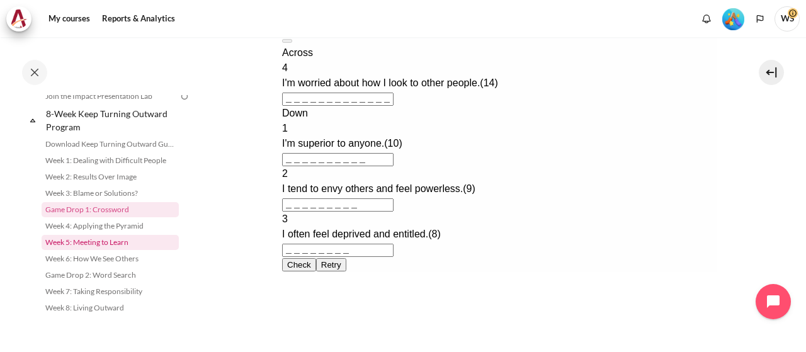
scroll to position [1426, 0]
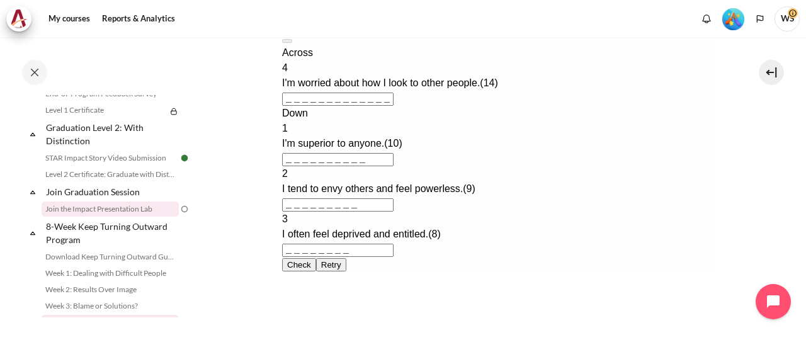
click at [120, 217] on link "Join the Impact Presentation Lab" at bounding box center [110, 208] width 137 height 15
